Goal: Transaction & Acquisition: Subscribe to service/newsletter

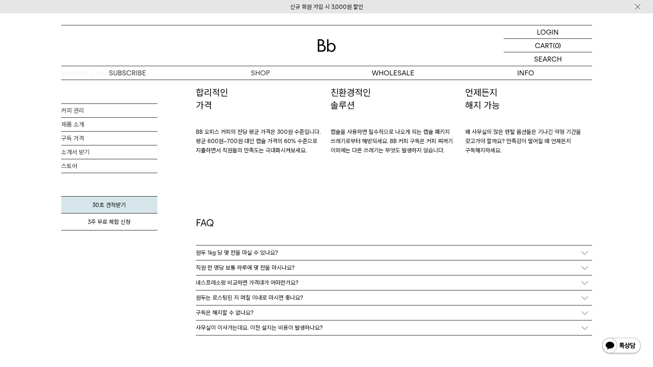
scroll to position [1347, 0]
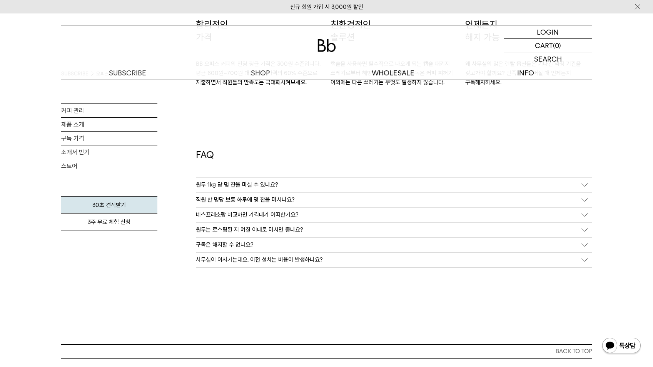
click at [268, 200] on p "직원 한 명당 보통 하루에 몇 잔을 마시나요?" at bounding box center [245, 199] width 99 height 7
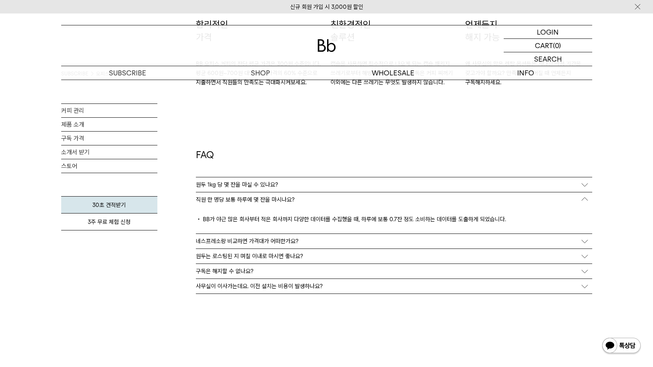
click at [268, 200] on p "직원 한 명당 보통 하루에 몇 잔을 마시나요?" at bounding box center [245, 199] width 99 height 7
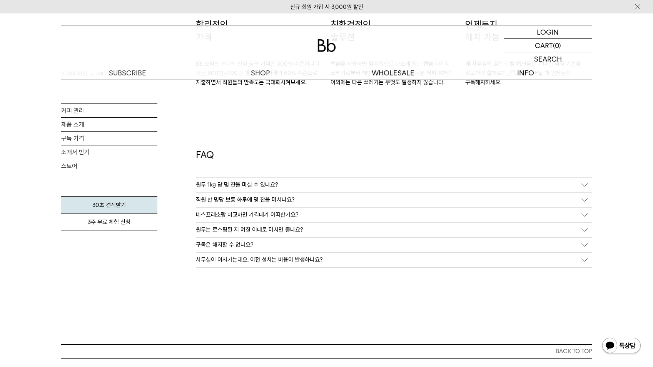
scroll to position [1154, 0]
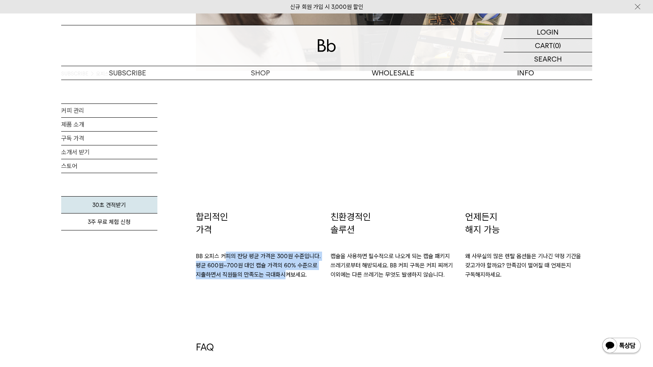
drag, startPoint x: 231, startPoint y: 260, endPoint x: 286, endPoint y: 274, distance: 56.5
click at [286, 274] on p "BB 오피스 커피의 잔당 평균 가격은 300원 수준입니다. 평균 600원~700원 대인 캡슐 가격의 60% 수준으로 지출하면서 직원들의 만족도…" at bounding box center [259, 257] width 127 height 43
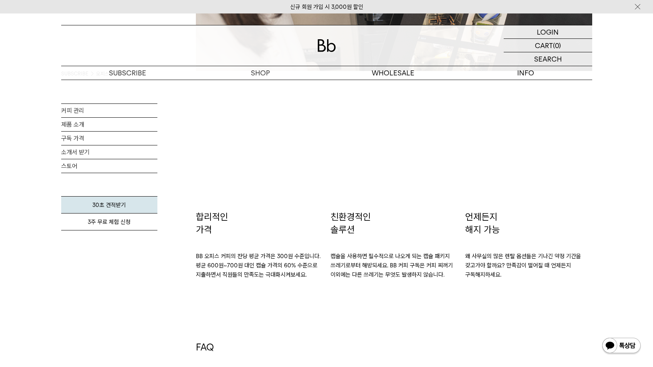
click at [73, 124] on link "제품 소개" at bounding box center [109, 124] width 96 height 13
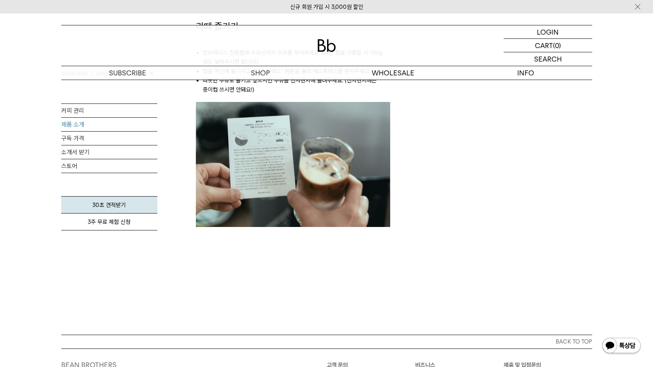
scroll to position [847, 0]
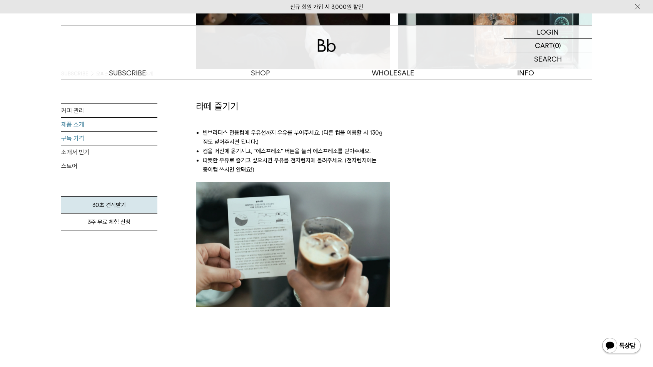
click at [65, 140] on link "구독 가격" at bounding box center [109, 138] width 96 height 13
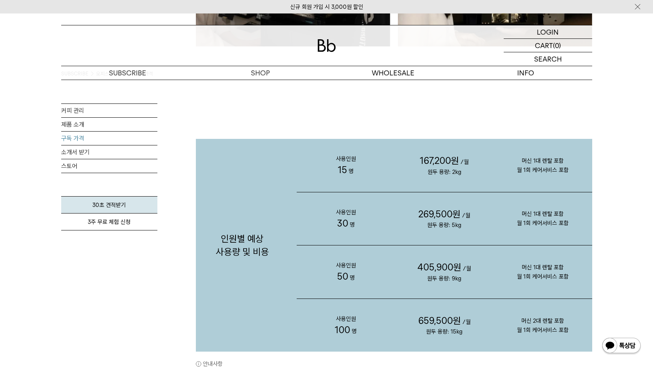
scroll to position [731, 0]
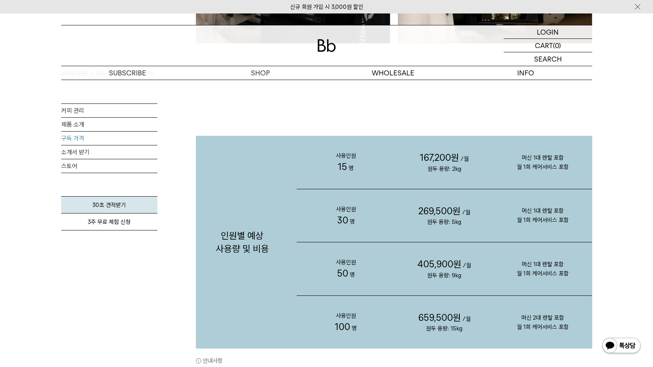
click at [421, 120] on div "인원별 예상 사용량 및 비용 사용인원 15 명 167,200원 /월 원두 용량: 2kg 머신 1대 렌탈 포함 30 명" at bounding box center [394, 262] width 396 height 377
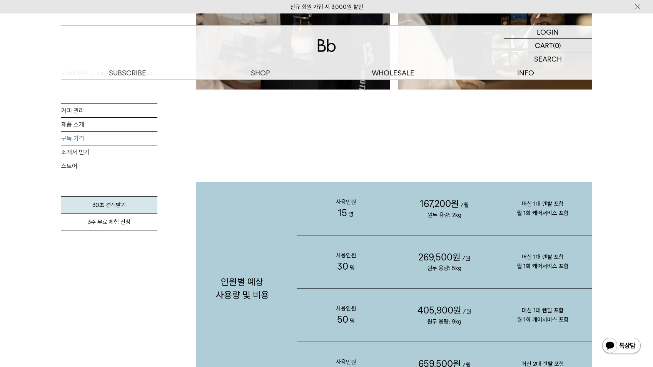
scroll to position [770, 0]
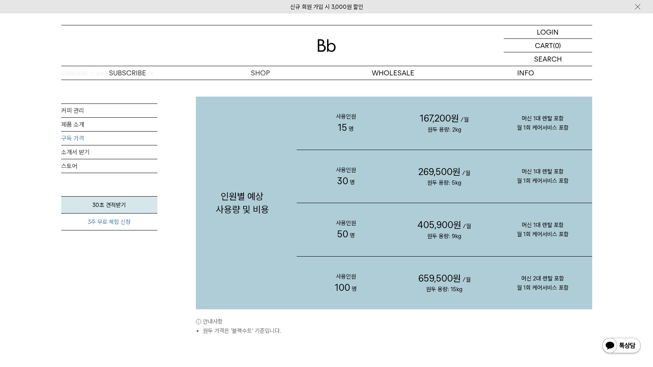
click at [105, 224] on link "3주 무료 체험 신청" at bounding box center [109, 222] width 96 height 17
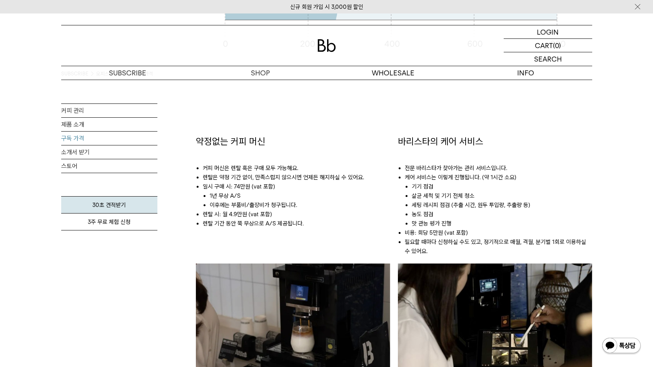
scroll to position [386, 0]
click at [74, 124] on link "제품 소개" at bounding box center [109, 124] width 96 height 13
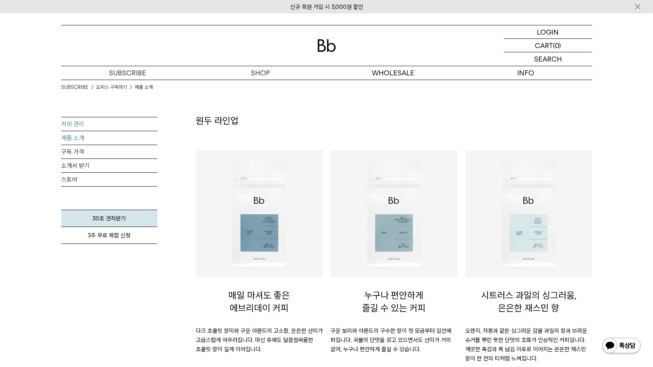
click at [81, 122] on link "커피 관리" at bounding box center [109, 123] width 96 height 13
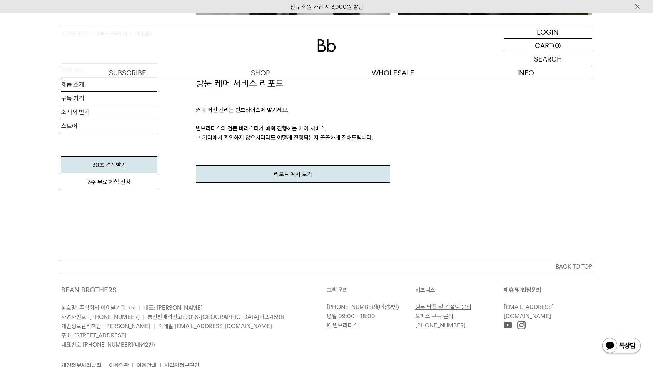
scroll to position [920, 0]
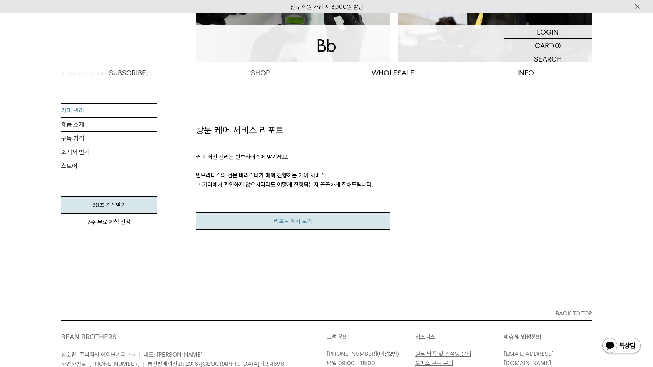
click at [289, 215] on link "리포트 예시 보기" at bounding box center [293, 220] width 194 height 17
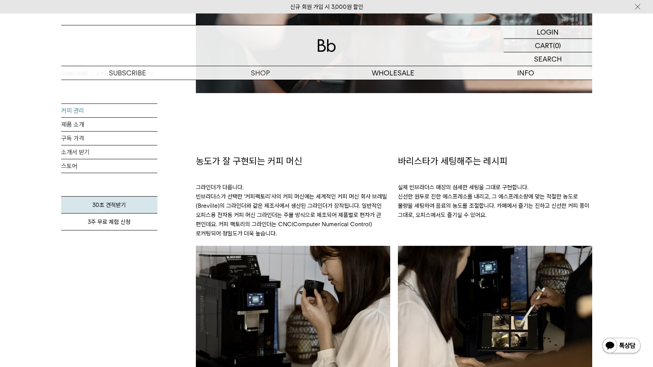
scroll to position [305, 0]
